Goal: Information Seeking & Learning: Learn about a topic

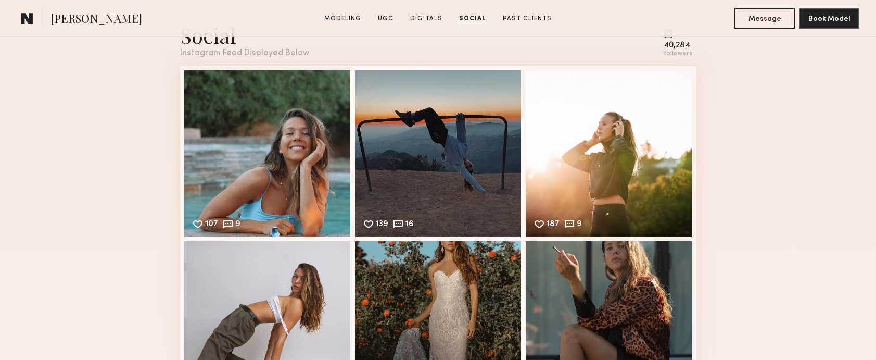
scroll to position [2691, 0]
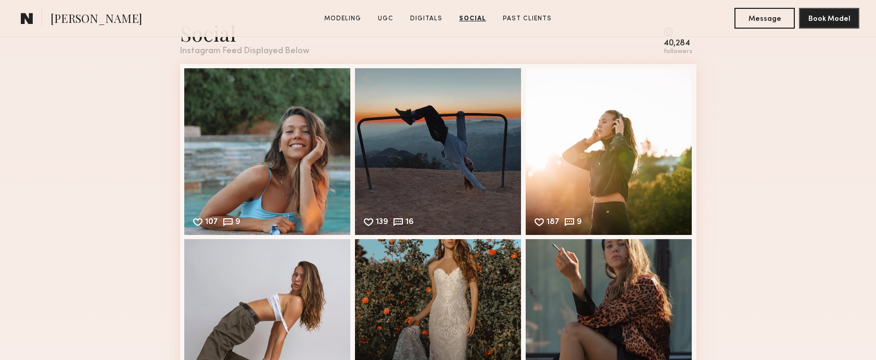
click at [674, 50] on div "followers" at bounding box center [677, 52] width 29 height 8
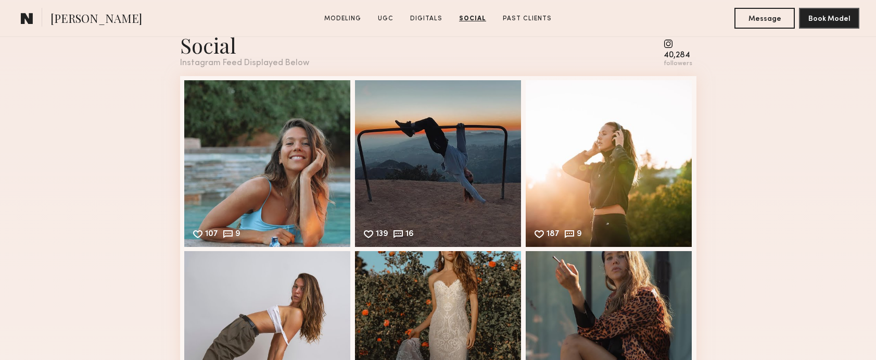
scroll to position [2675, 0]
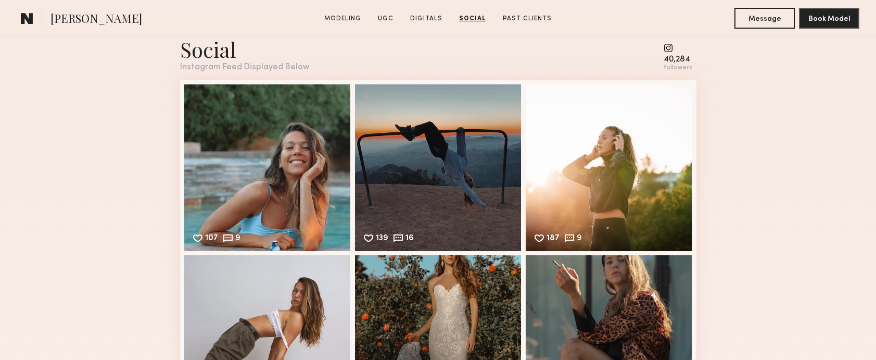
click at [669, 47] on common-icon at bounding box center [677, 47] width 29 height 9
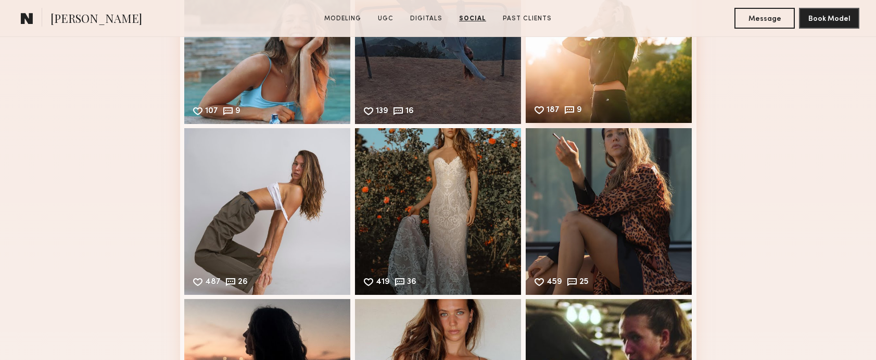
scroll to position [2820, 0]
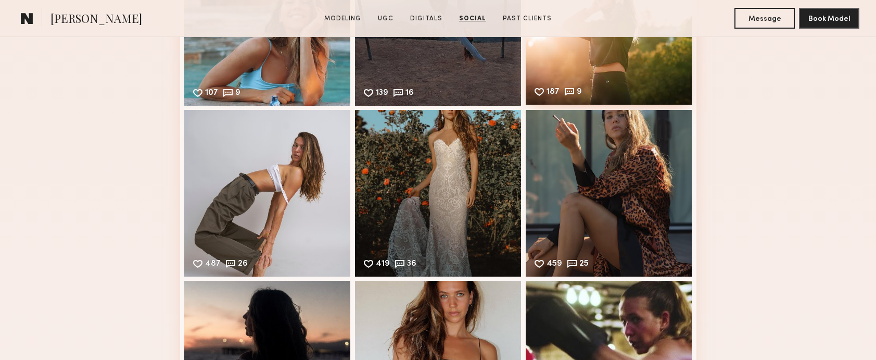
click at [594, 93] on div "187 9 Likes & comments displayed to show model’s engagement" at bounding box center [608, 21] width 166 height 166
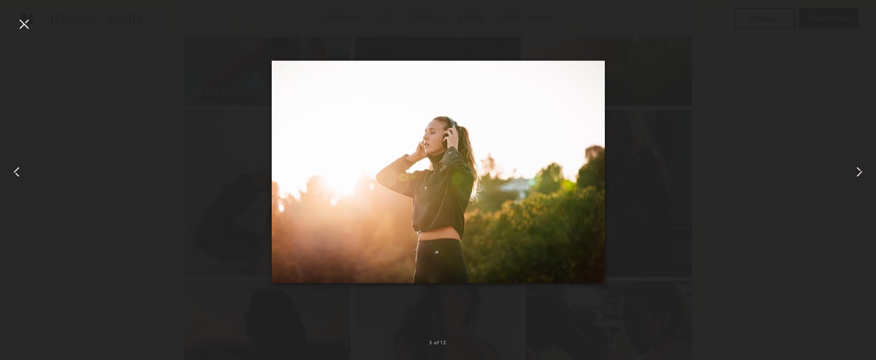
click at [844, 170] on div at bounding box center [858, 172] width 35 height 310
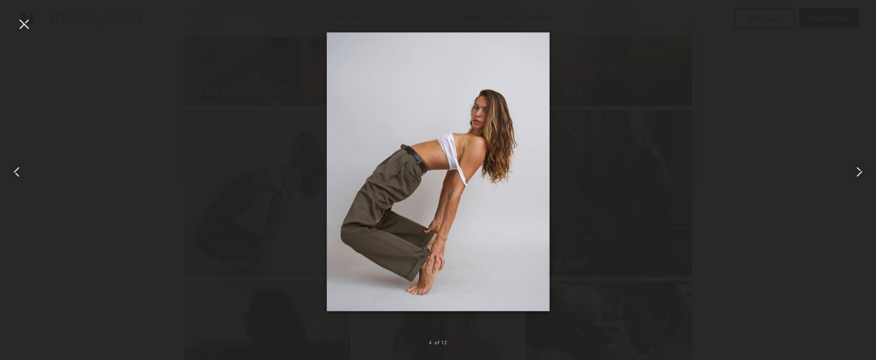
click at [25, 25] on div at bounding box center [24, 24] width 17 height 17
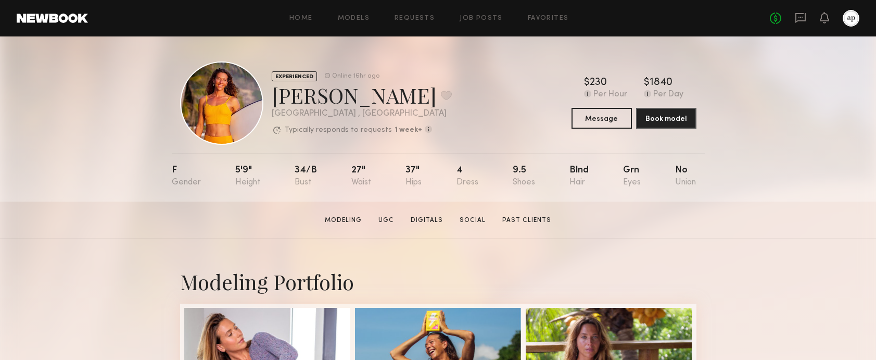
scroll to position [2, 0]
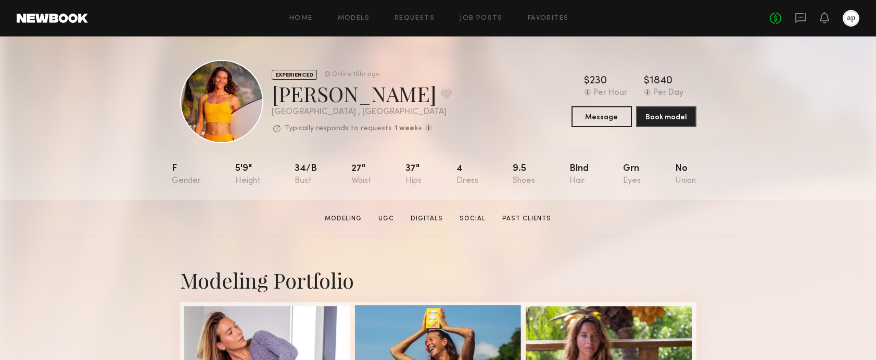
click at [471, 218] on link "Social" at bounding box center [472, 218] width 34 height 9
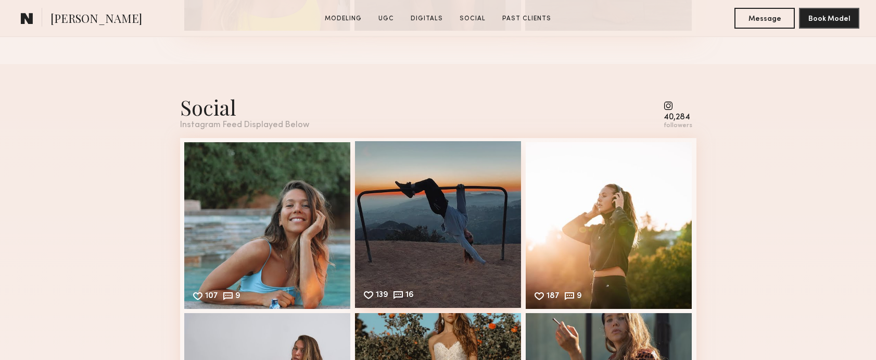
scroll to position [2617, 0]
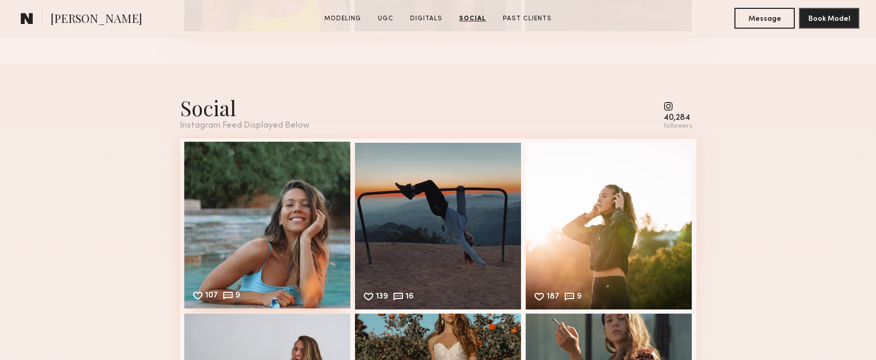
click at [304, 160] on div "107 9 Likes & comments displayed to show model’s engagement" at bounding box center [267, 225] width 166 height 166
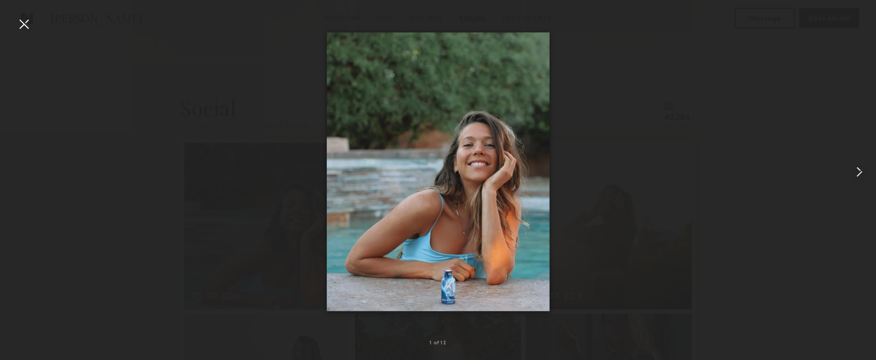
click at [30, 28] on div at bounding box center [24, 24] width 17 height 17
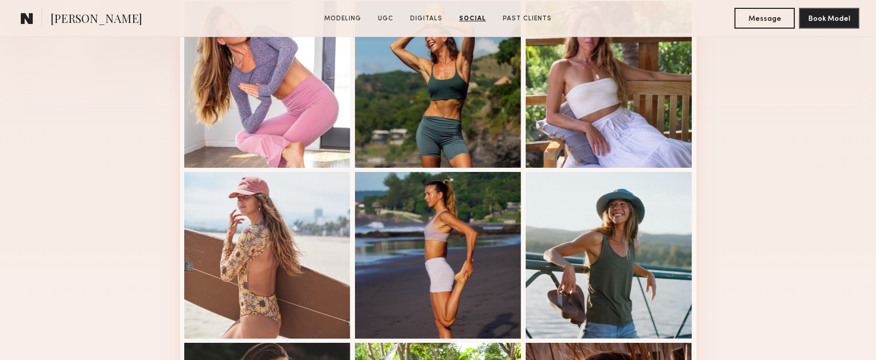
scroll to position [0, 0]
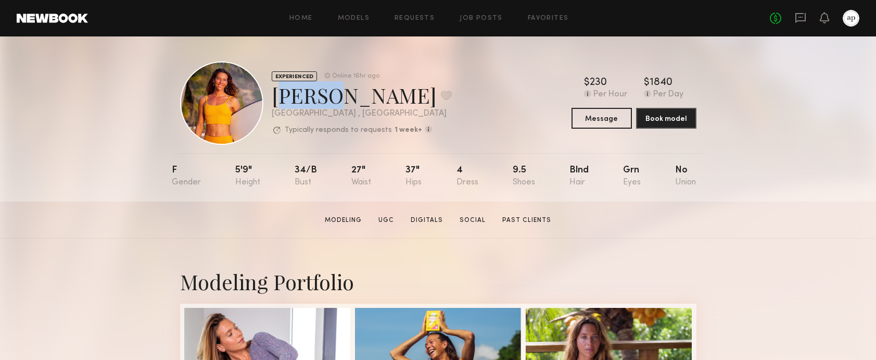
drag, startPoint x: 315, startPoint y: 98, endPoint x: 270, endPoint y: 98, distance: 45.8
click at [270, 98] on div "EXPERIENCED Online 16hr ago [PERSON_NAME] Favorite [GEOGRAPHIC_DATA] , [GEOGRAP…" at bounding box center [316, 102] width 272 height 83
copy div "[PERSON_NAME]"
